Goal: Ask a question

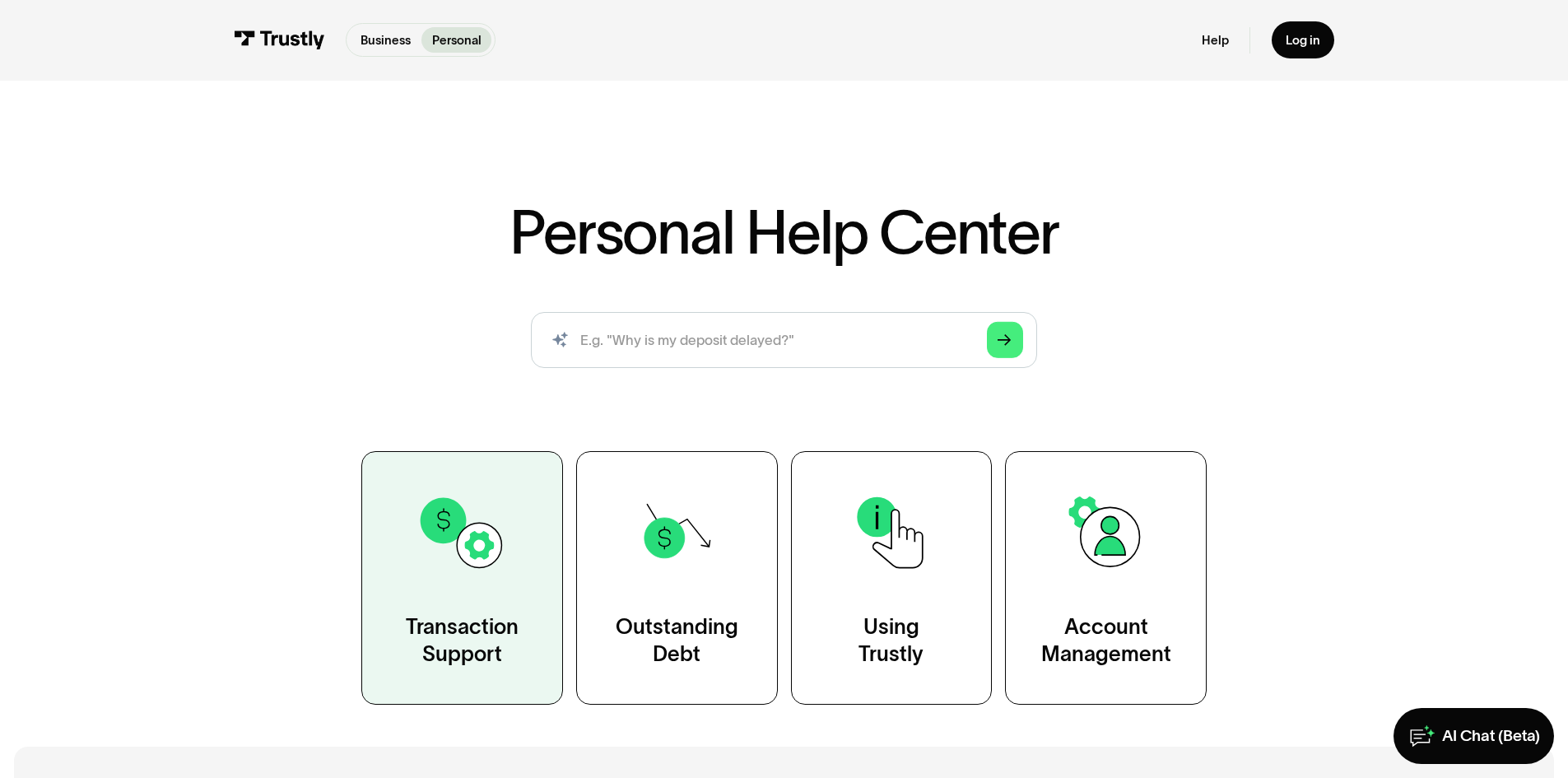
click at [500, 600] on link "Transaction Support" at bounding box center [462, 578] width 202 height 253
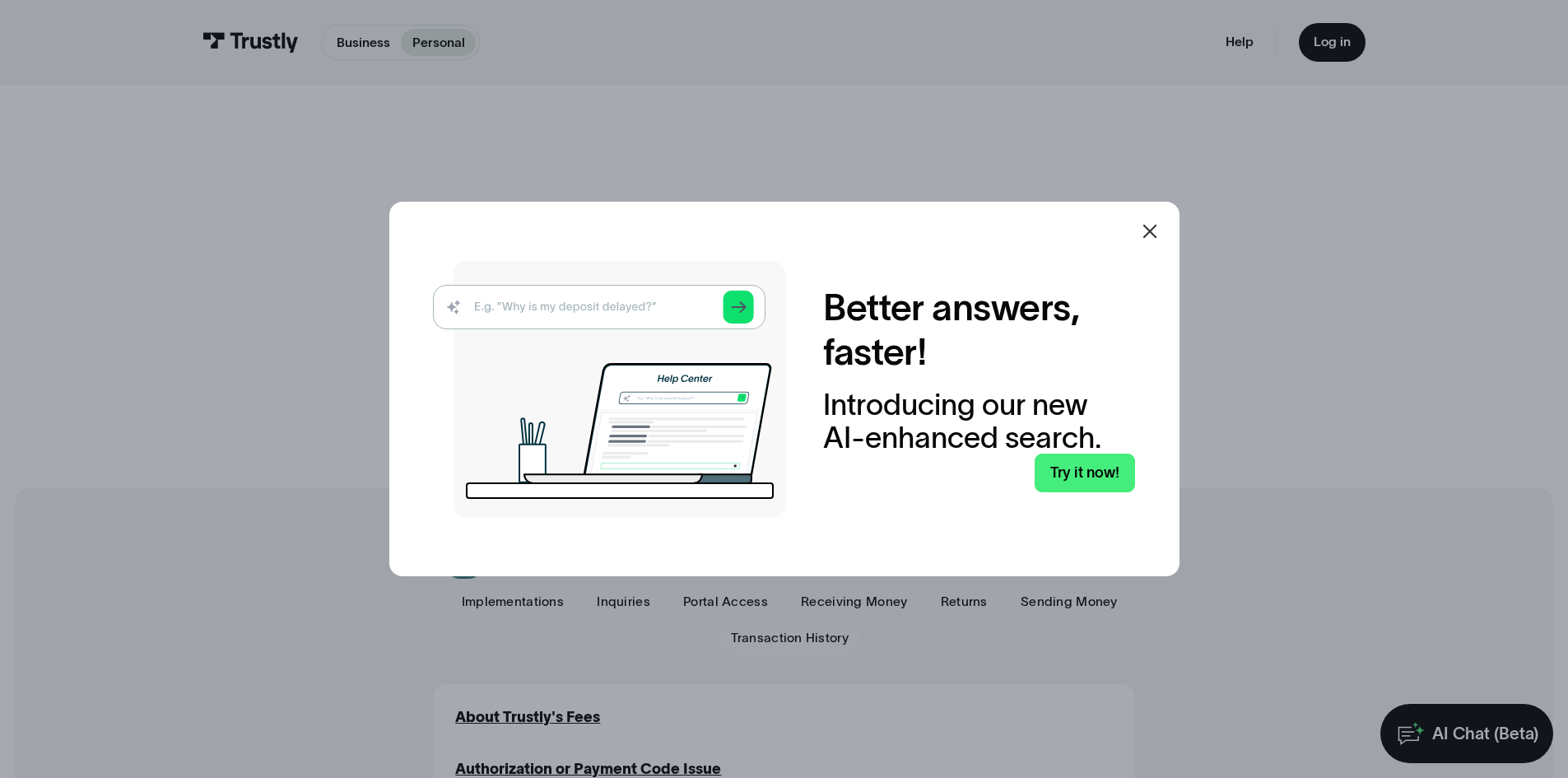
click at [1160, 233] on icon at bounding box center [1150, 232] width 20 height 20
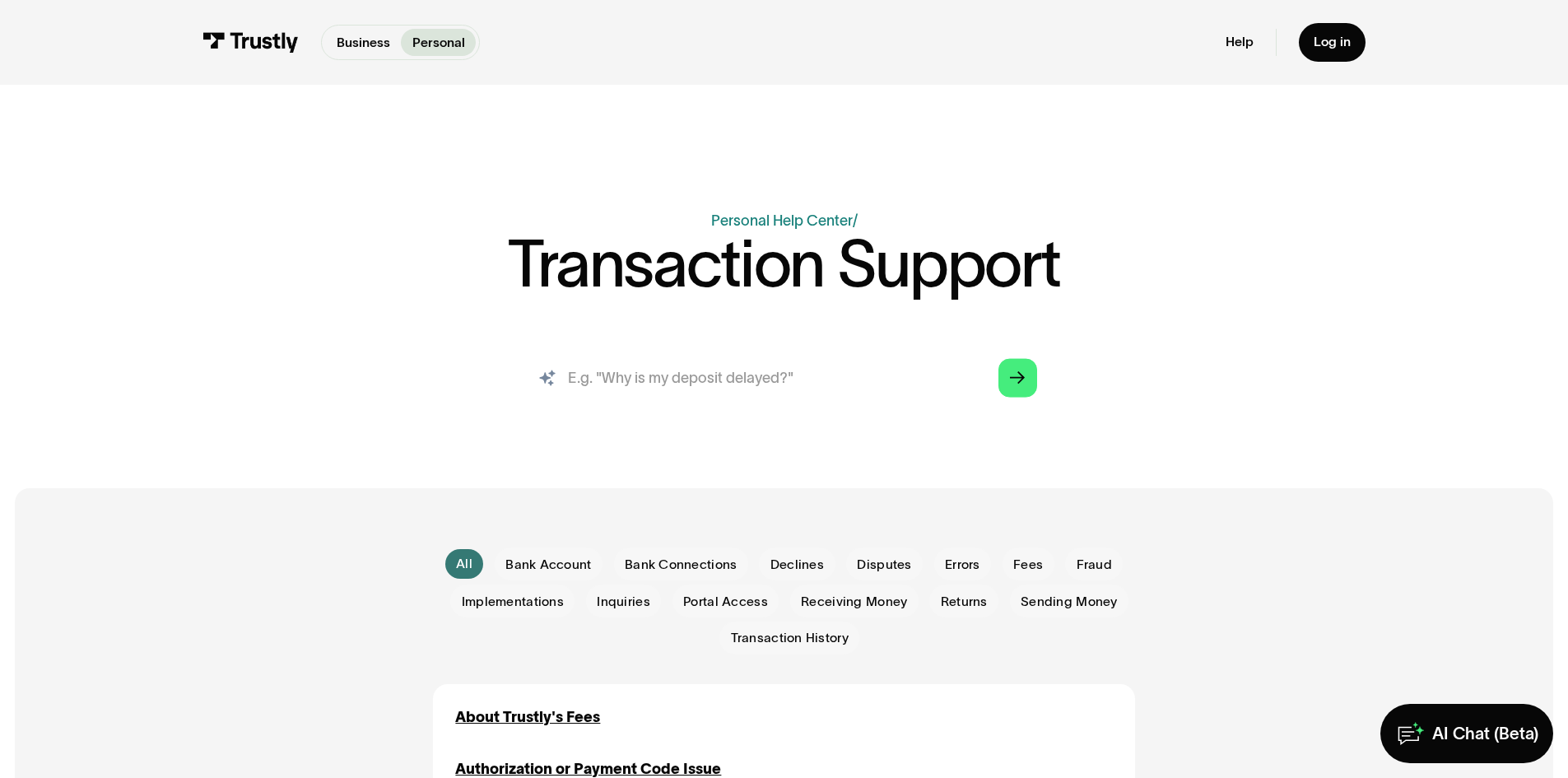
click at [676, 399] on input "search" at bounding box center [784, 378] width 535 height 59
click at [641, 378] on input "your systerm on" at bounding box center [784, 378] width 535 height 59
drag, startPoint x: 711, startPoint y: 380, endPoint x: 718, endPoint y: 376, distance: 8.1
click at [716, 379] on input "your system on" at bounding box center [784, 378] width 535 height 59
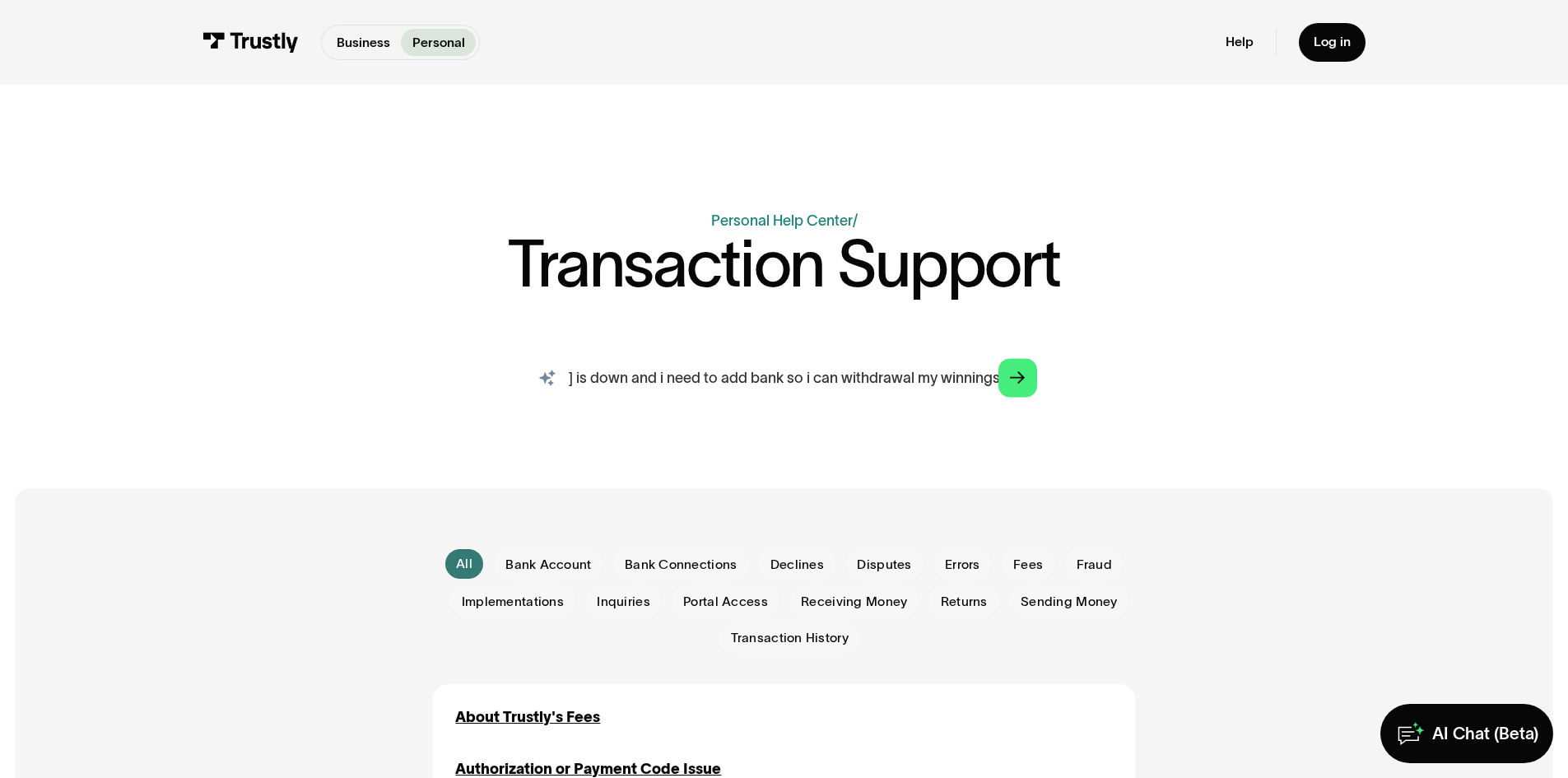
type input "your system on themoneyfactory.com is down and i need to add bank so i can with…"
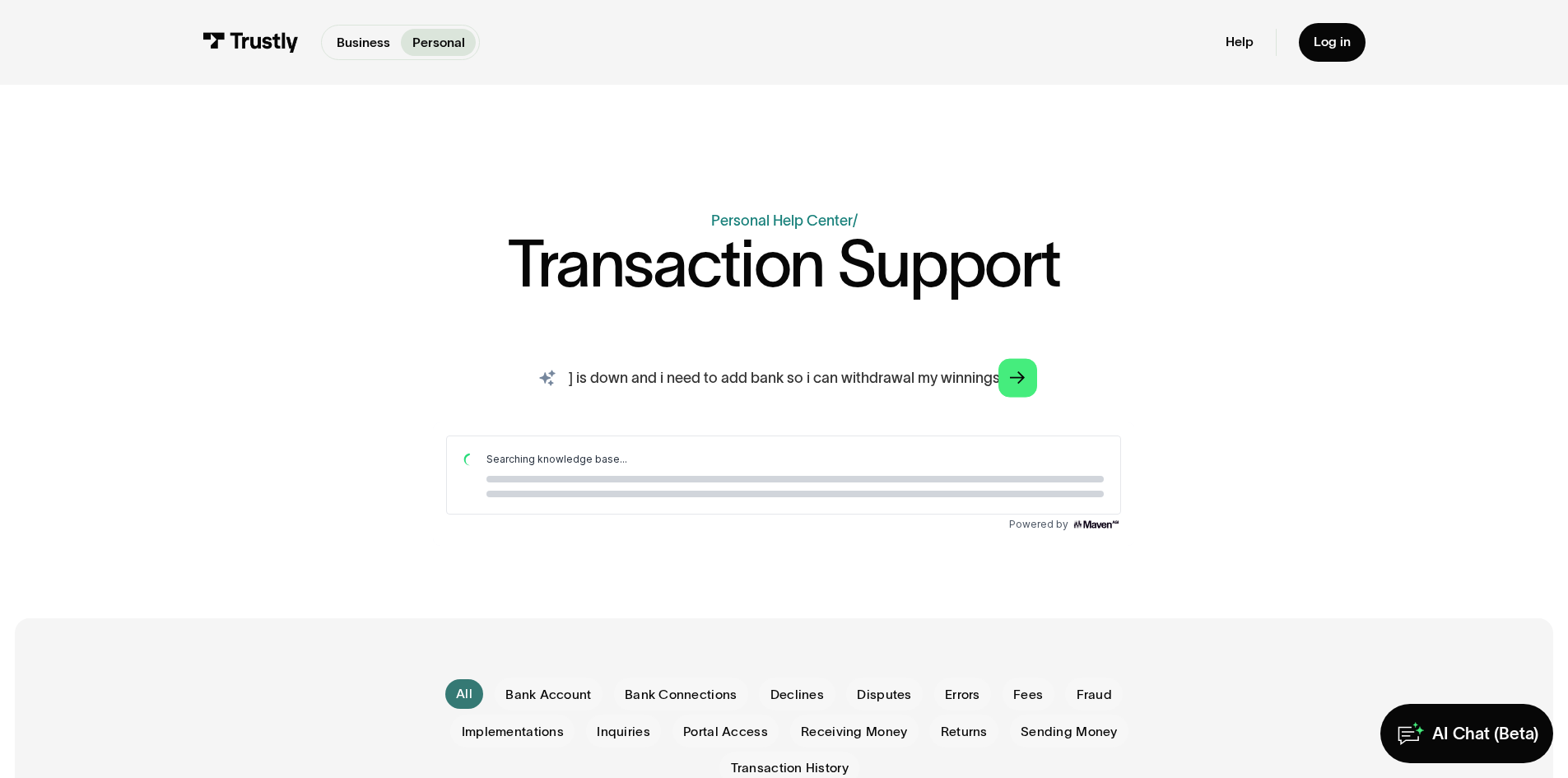
scroll to position [0, 0]
click at [1017, 381] on icon "Arrow Right" at bounding box center [1018, 379] width 15 height 16
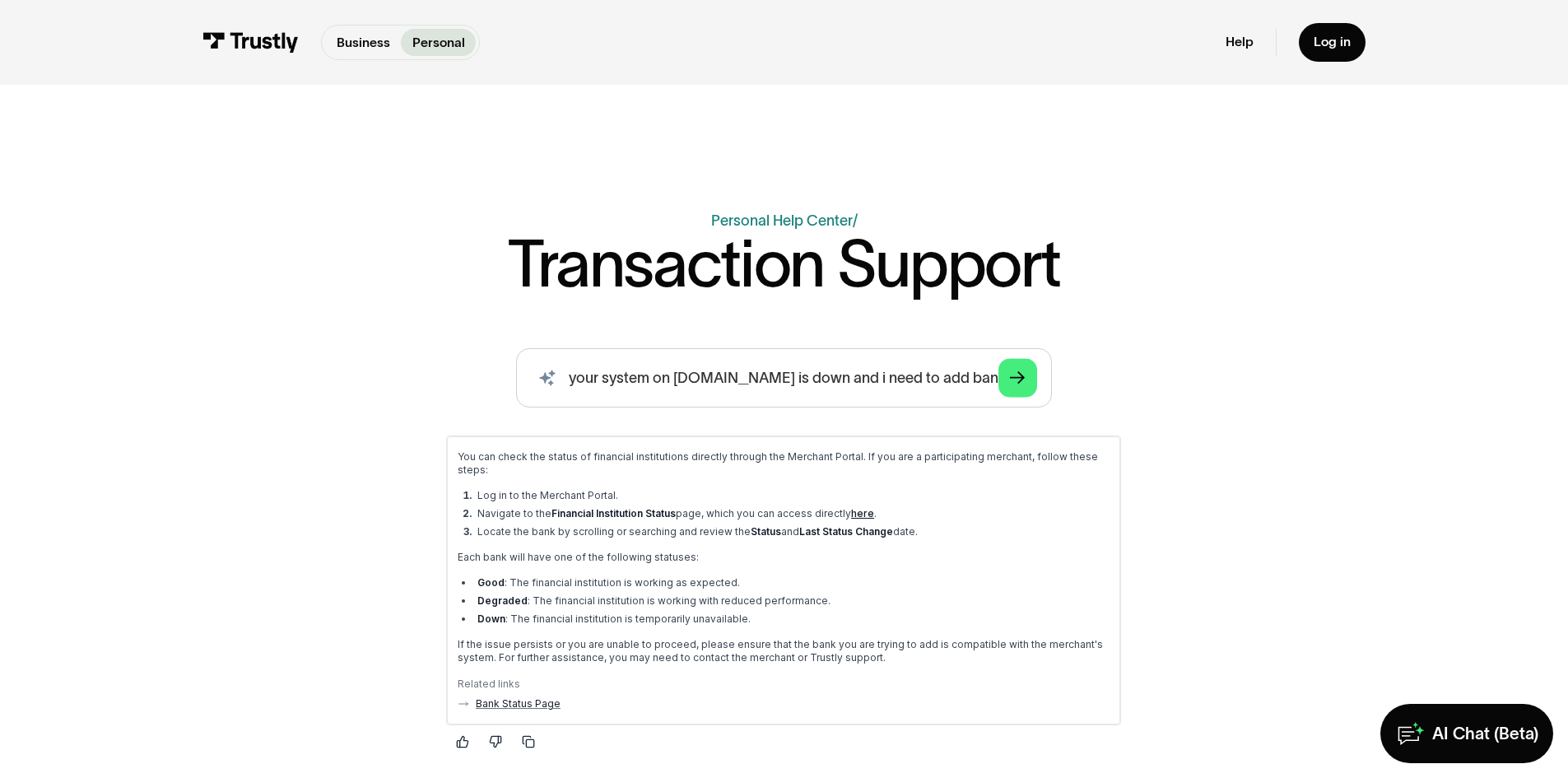
click at [866, 509] on link "here" at bounding box center [863, 513] width 23 height 13
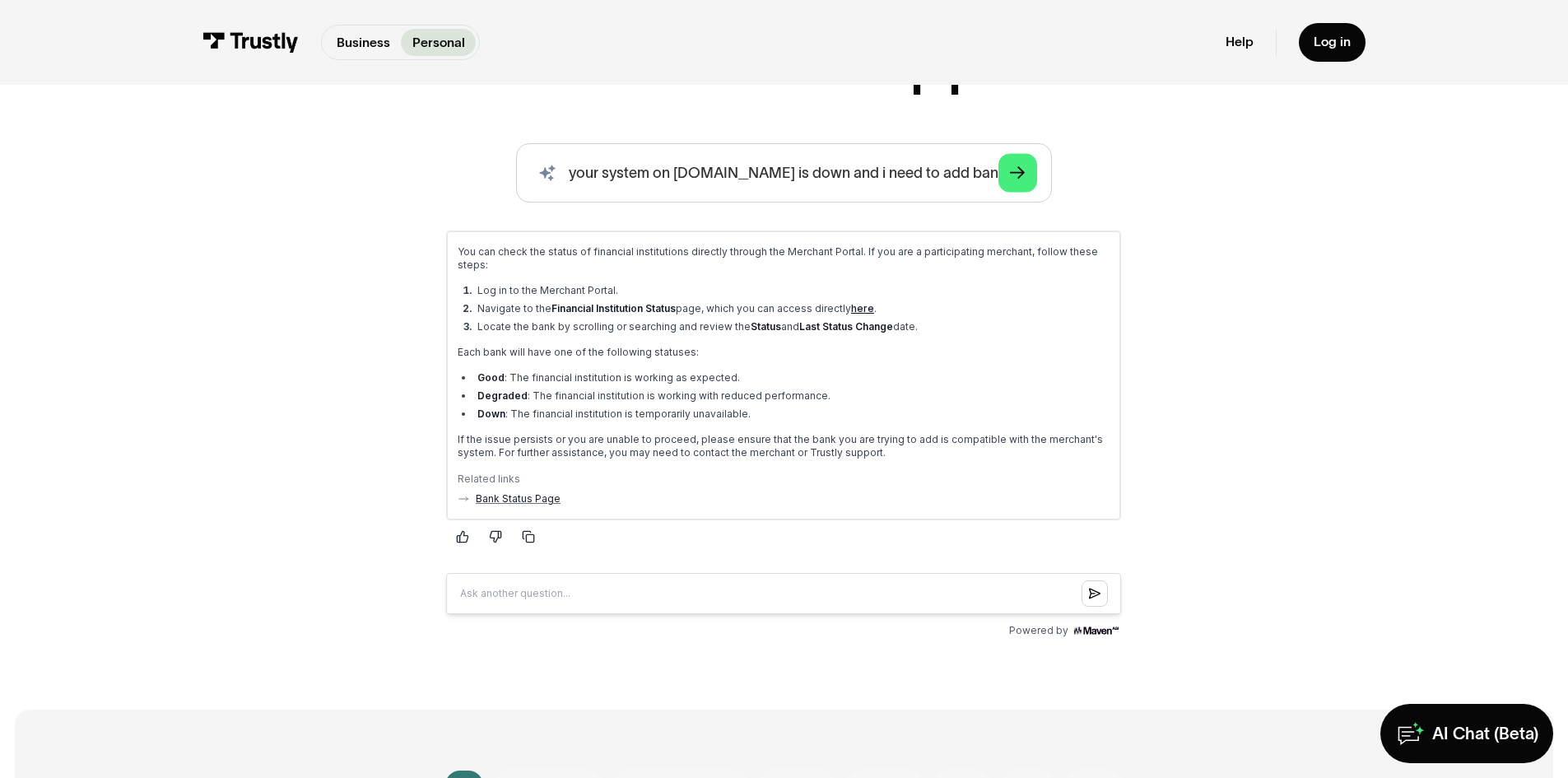
scroll to position [329, 0]
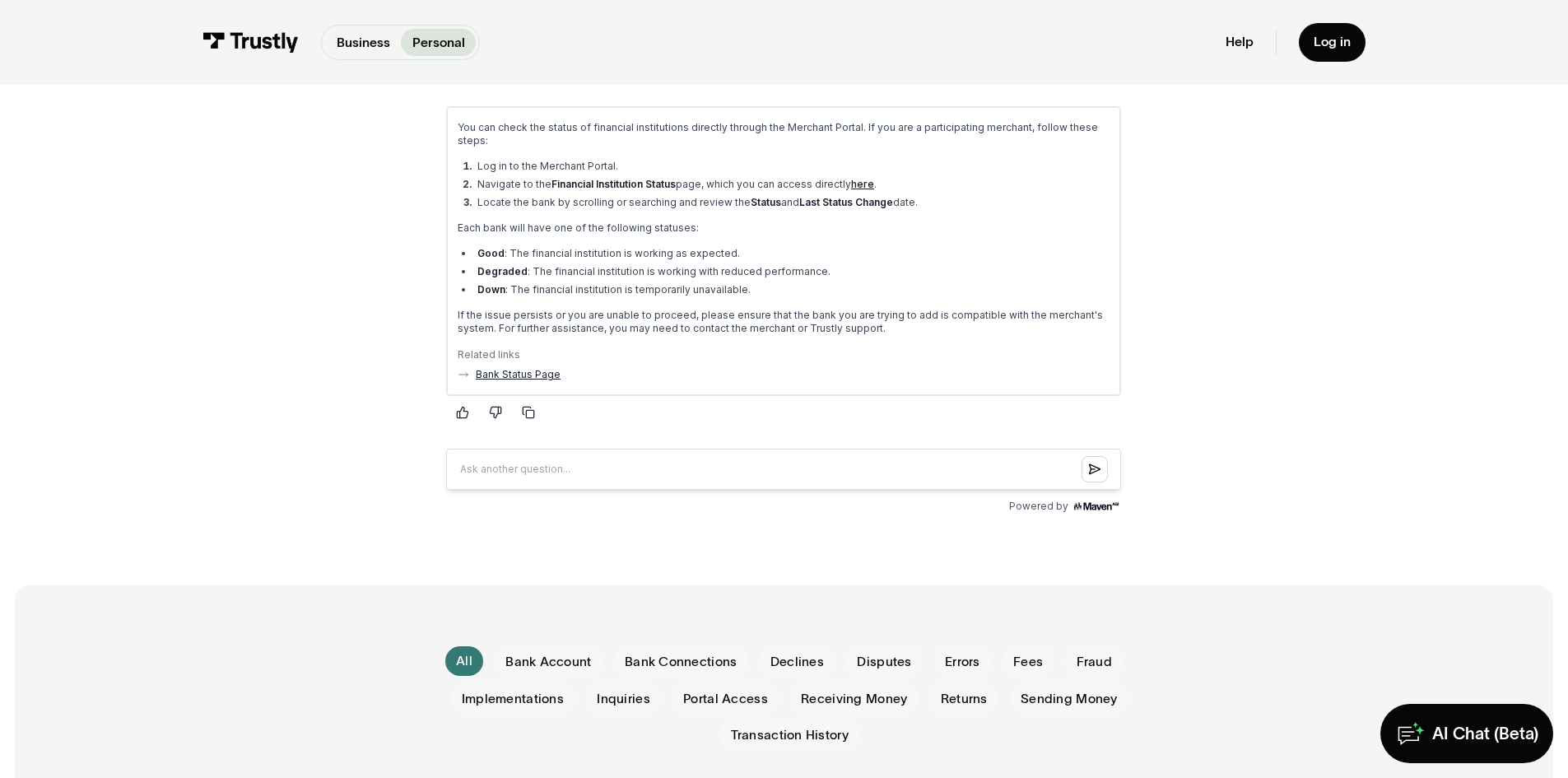
click at [505, 371] on link "Bank Status Page" at bounding box center [517, 374] width 85 height 13
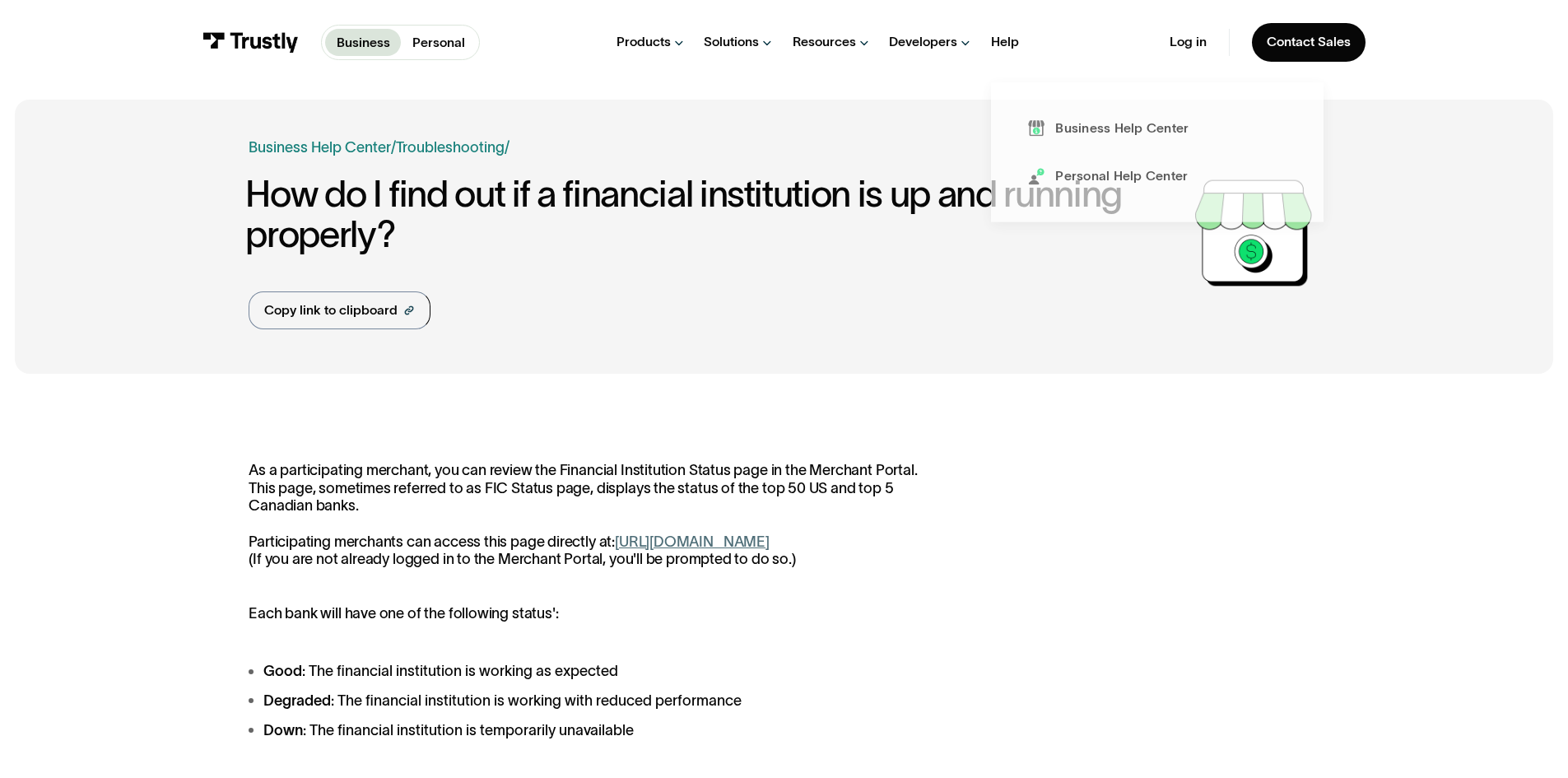
click at [1028, 42] on icon at bounding box center [1026, 42] width 13 height 1
click at [1027, 44] on icon at bounding box center [1026, 43] width 13 height 14
click at [1108, 184] on div "Personal Help Center" at bounding box center [1122, 179] width 132 height 18
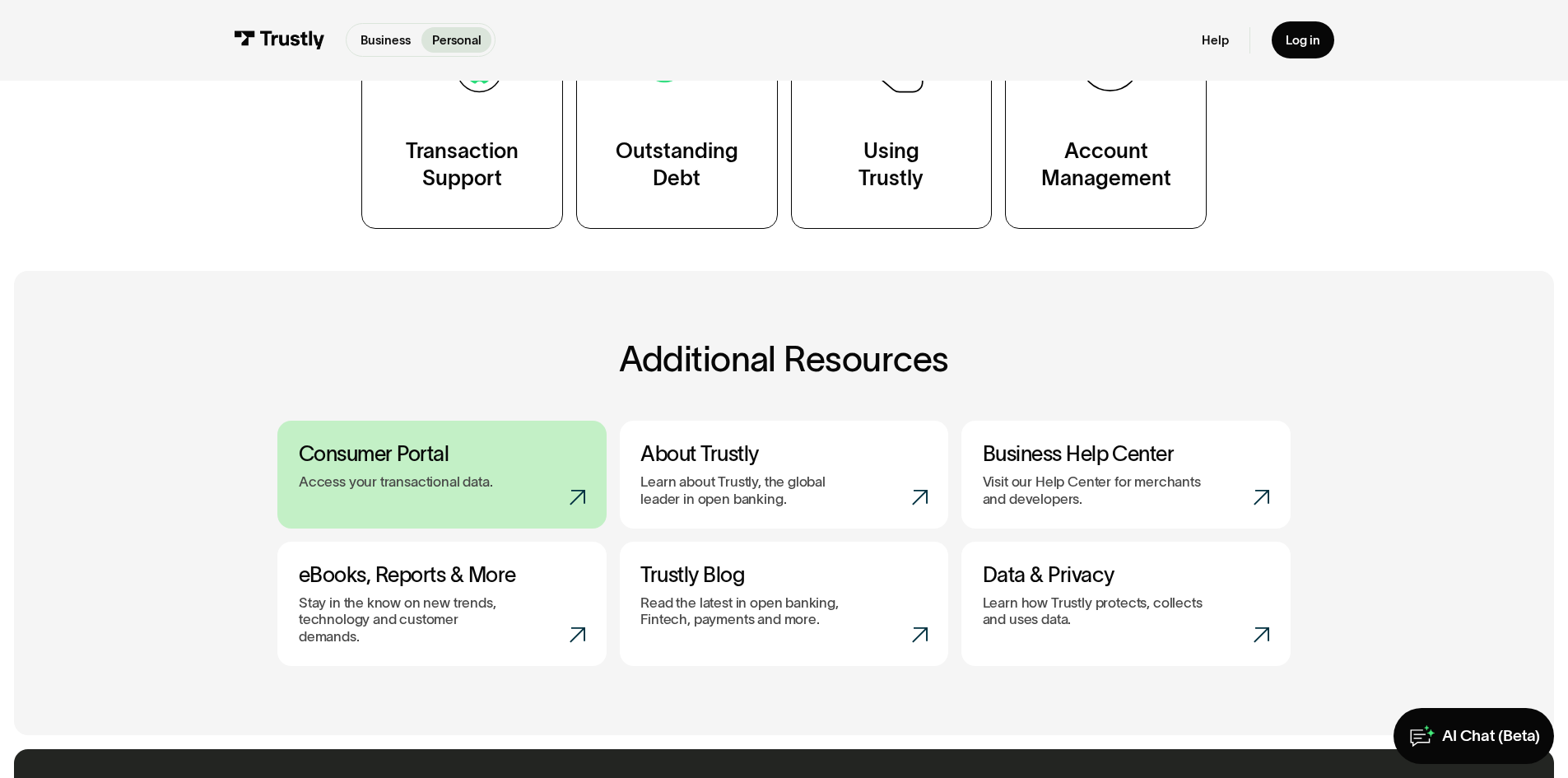
scroll to position [494, 0]
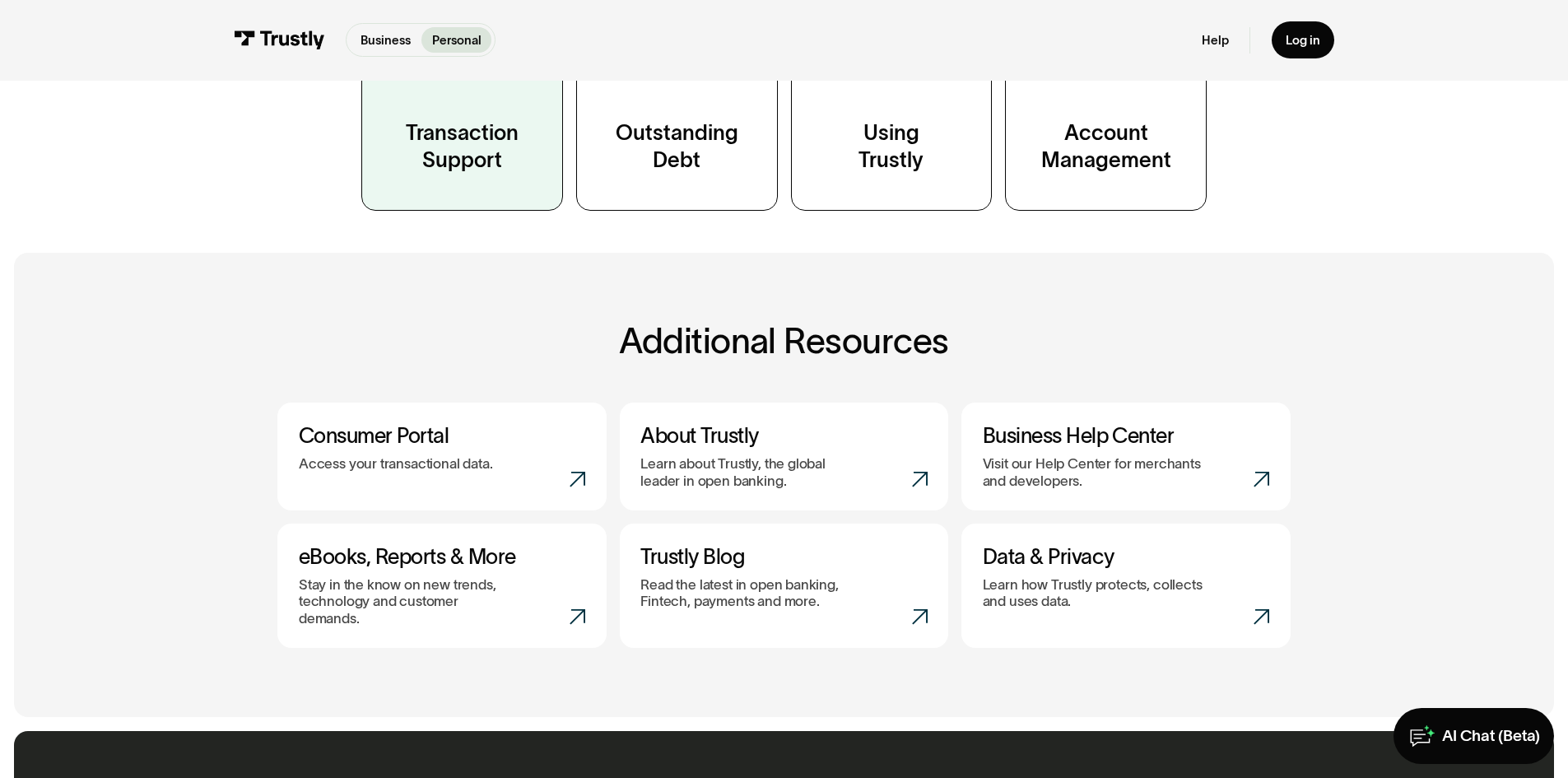
click at [513, 134] on div "Transaction Support" at bounding box center [462, 147] width 113 height 56
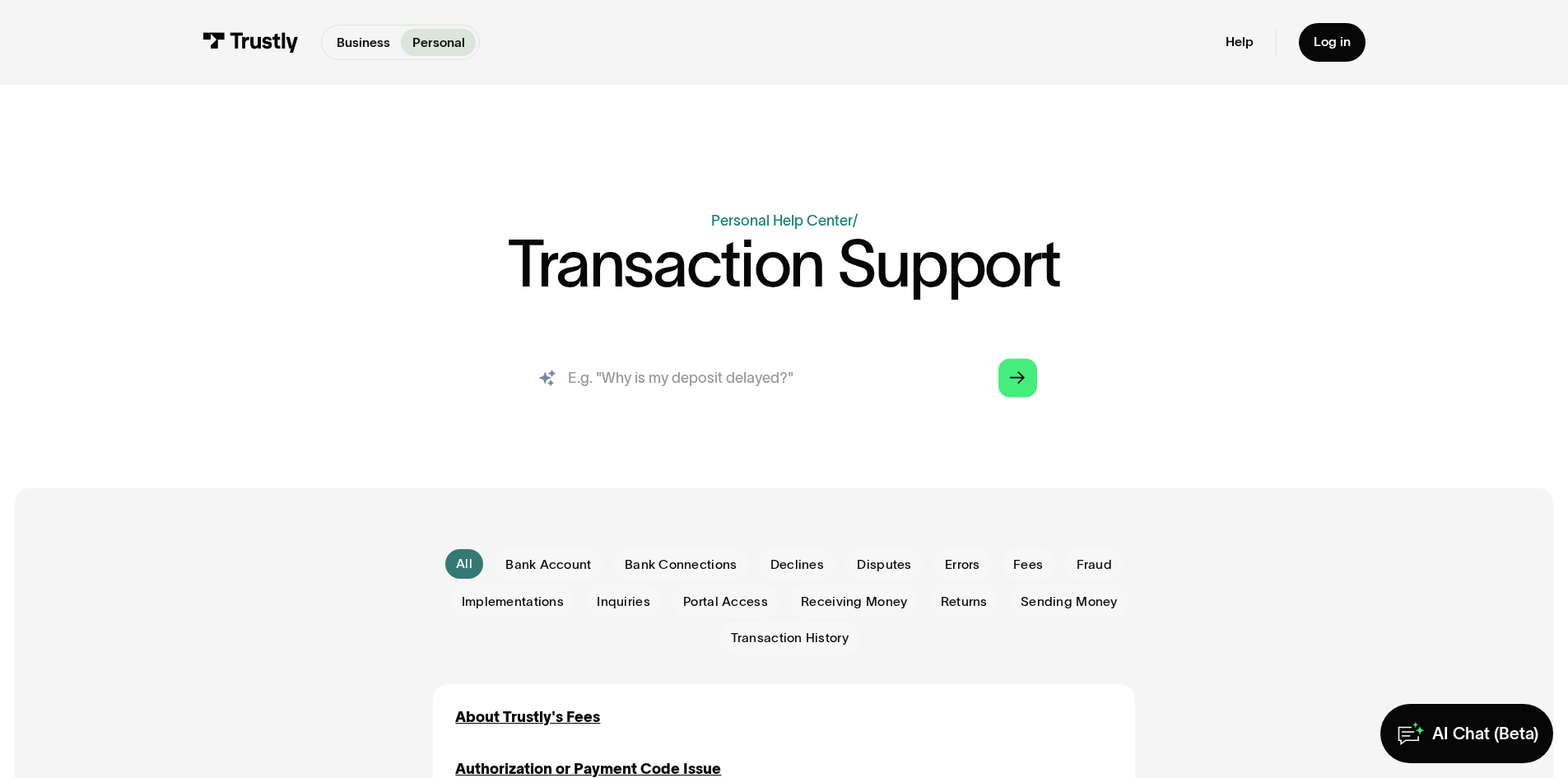
click at [759, 387] on input "search" at bounding box center [784, 378] width 535 height 59
type input "why cant i add my bank"
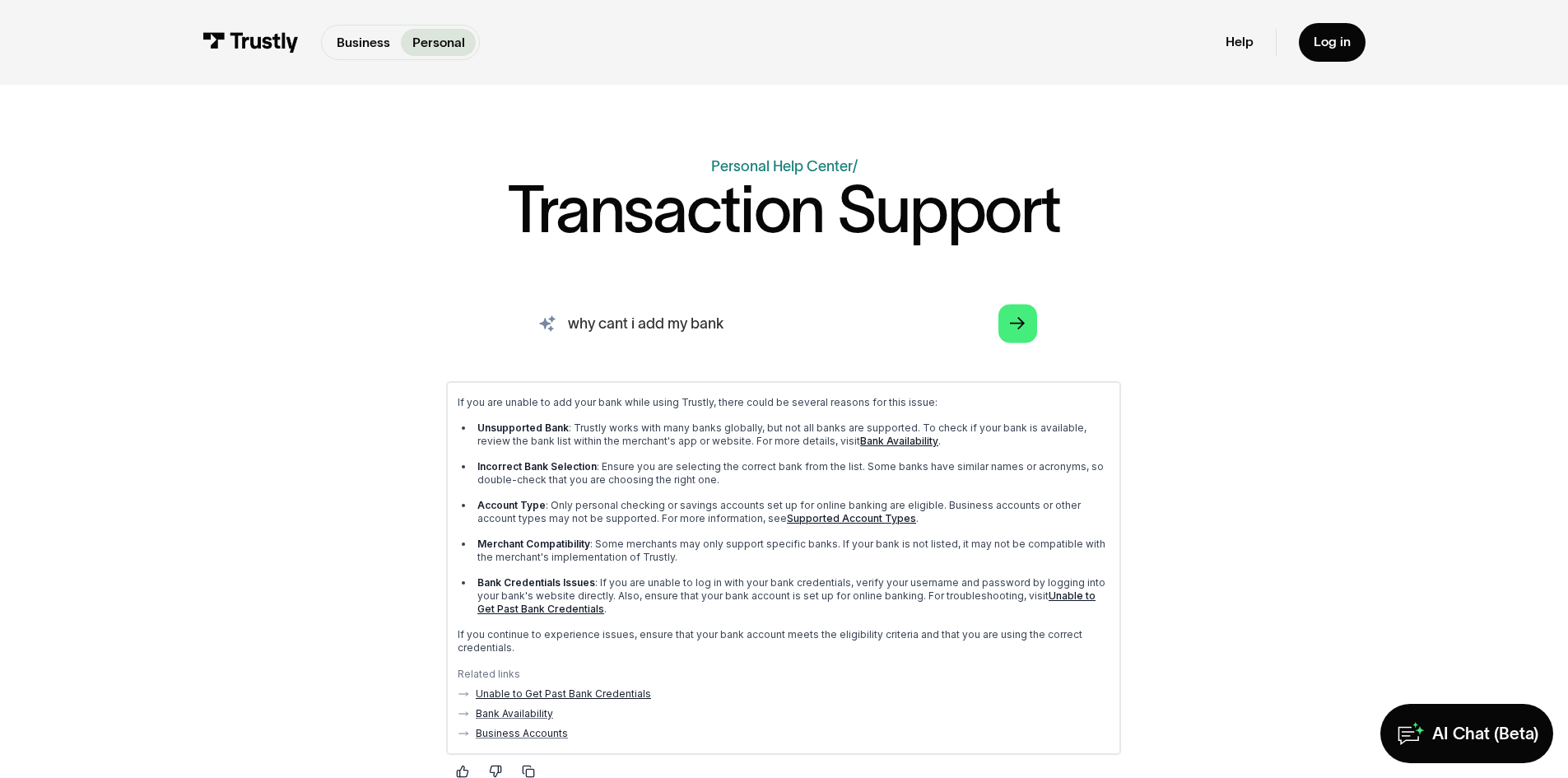
scroll to position [82, 0]
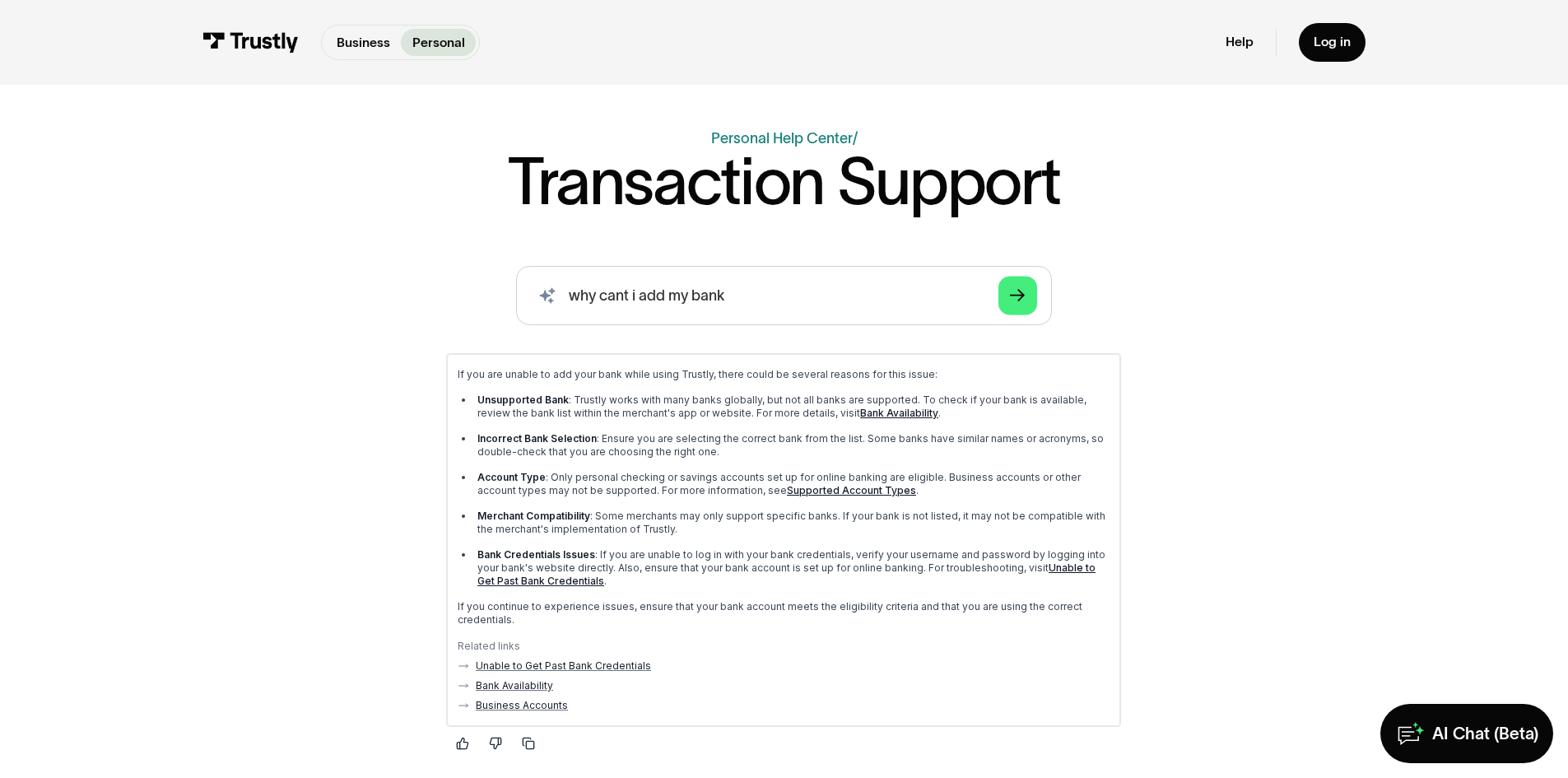
click at [868, 414] on link "Bank Availability" at bounding box center [899, 412] width 78 height 13
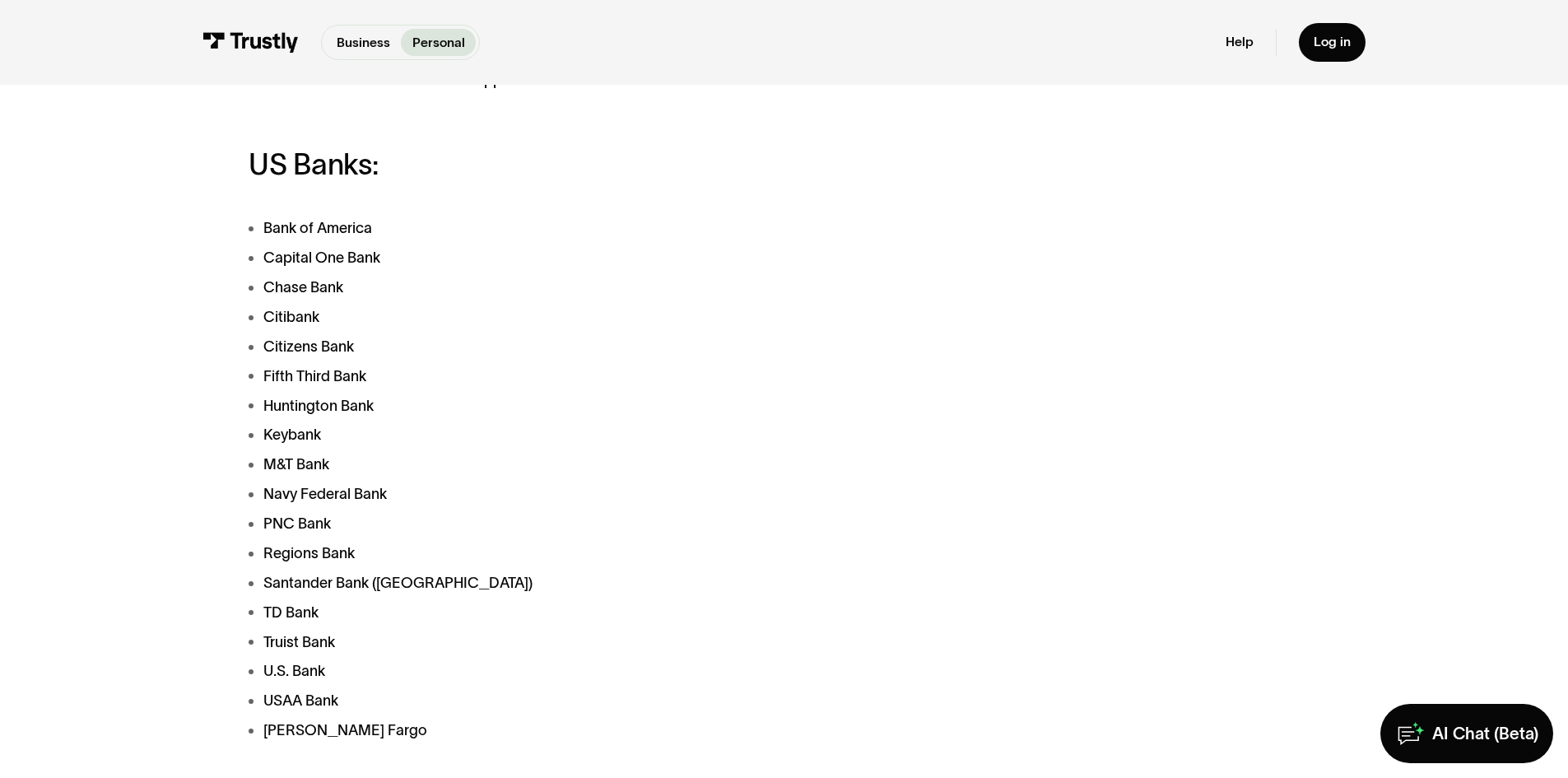
scroll to position [576, 0]
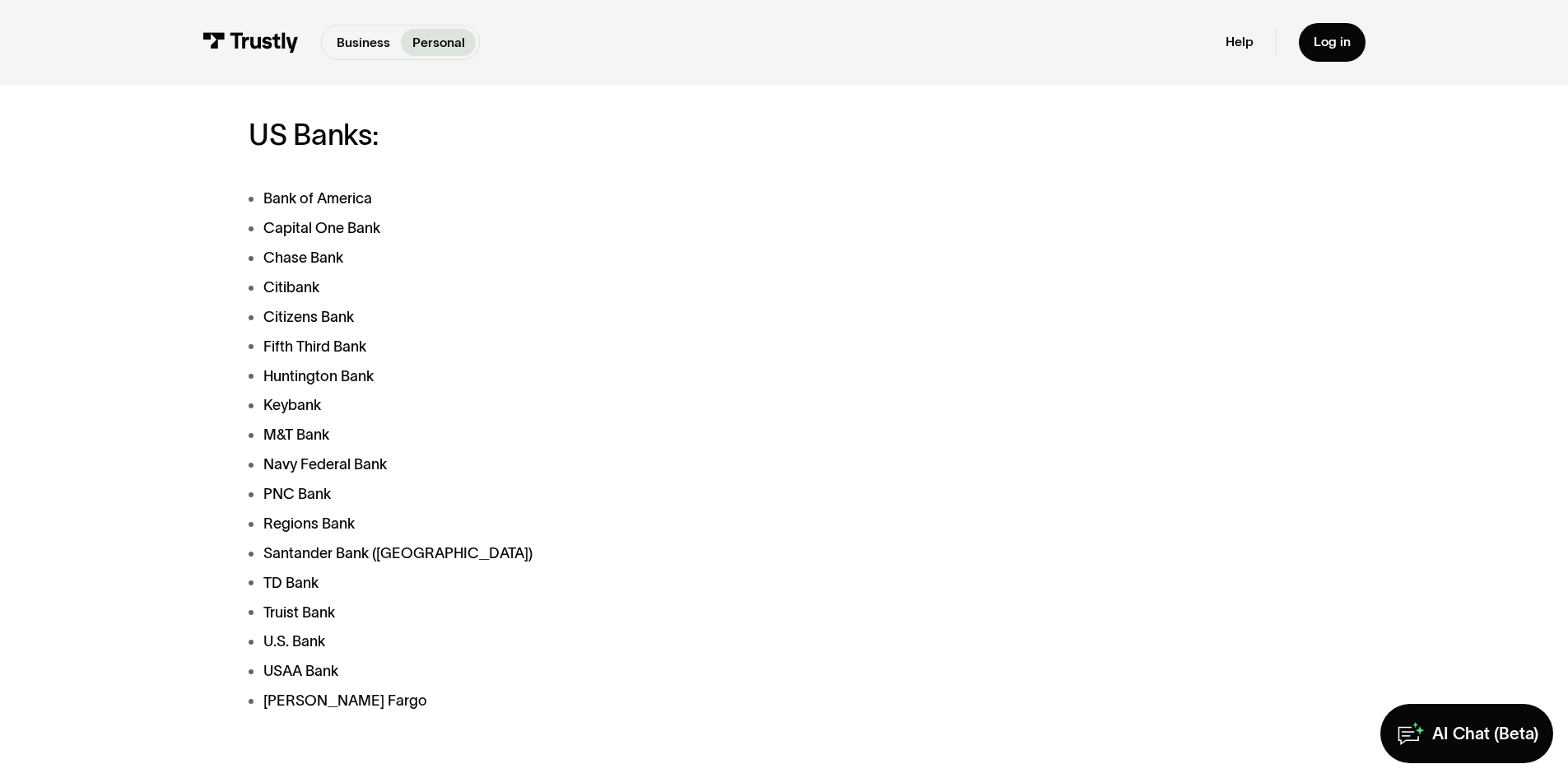
click at [285, 643] on li "U.S. Bank" at bounding box center [593, 641] width 689 height 23
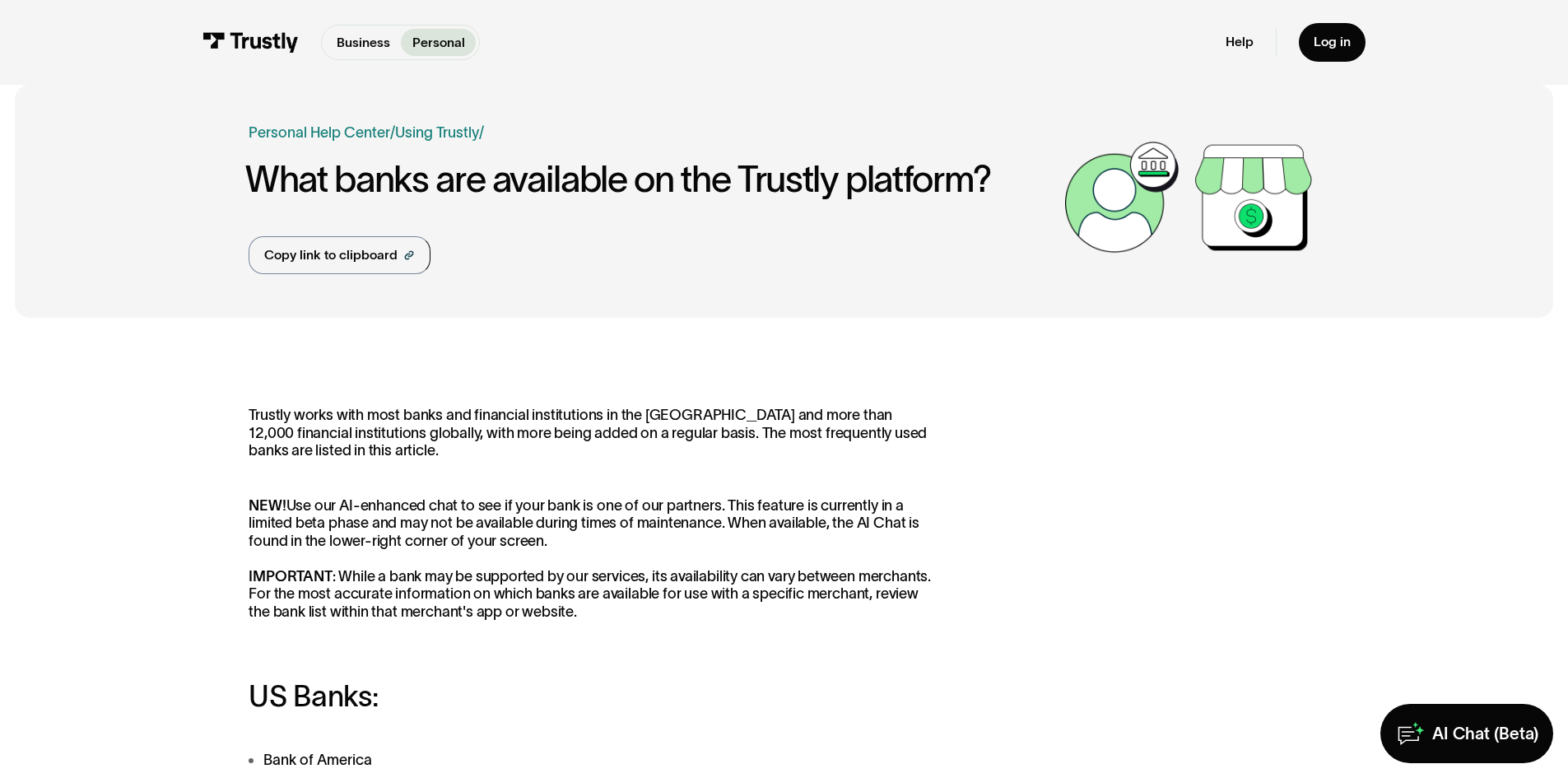
scroll to position [0, 0]
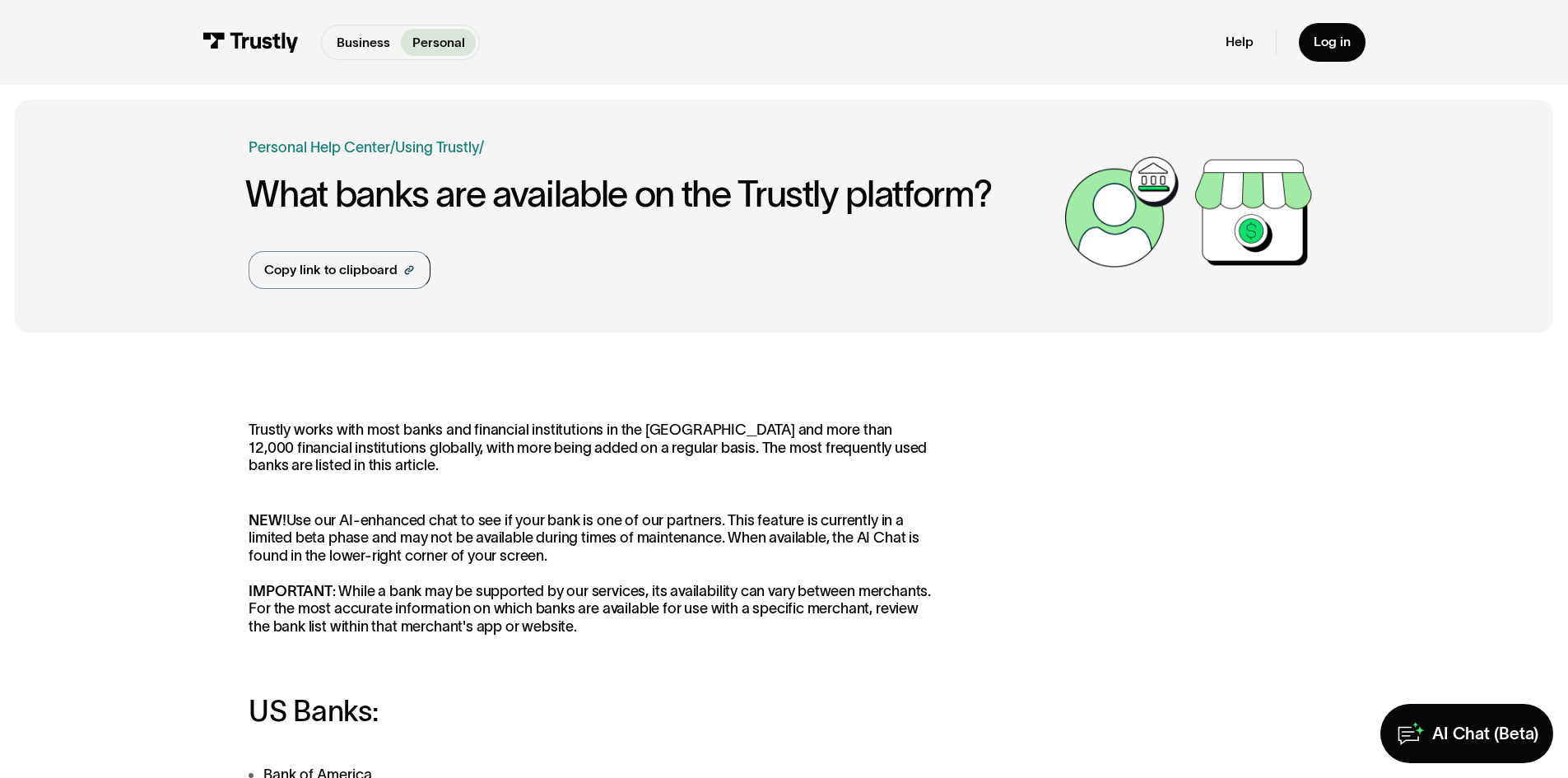
drag, startPoint x: 237, startPoint y: 330, endPoint x: 238, endPoint y: 343, distance: 13.0
drag, startPoint x: 238, startPoint y: 343, endPoint x: 768, endPoint y: 334, distance: 530.1
click at [1331, 41] on div "Log in" at bounding box center [1332, 42] width 37 height 17
